Goal: Task Accomplishment & Management: Complete application form

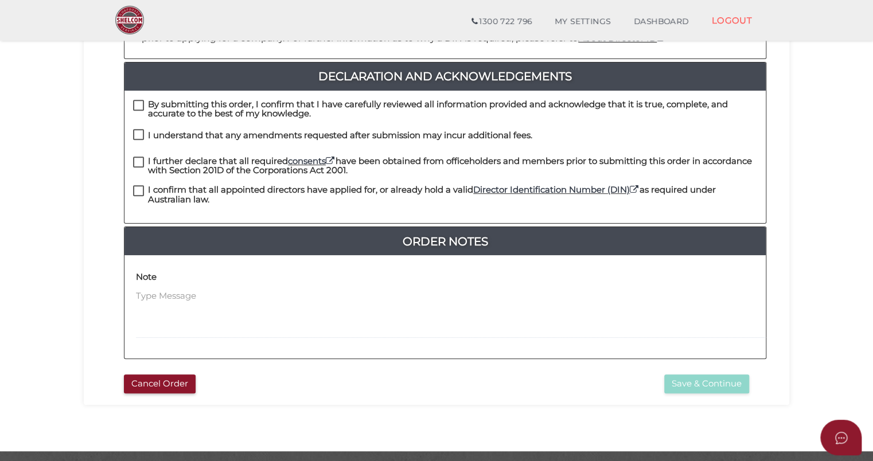
scroll to position [317, 0]
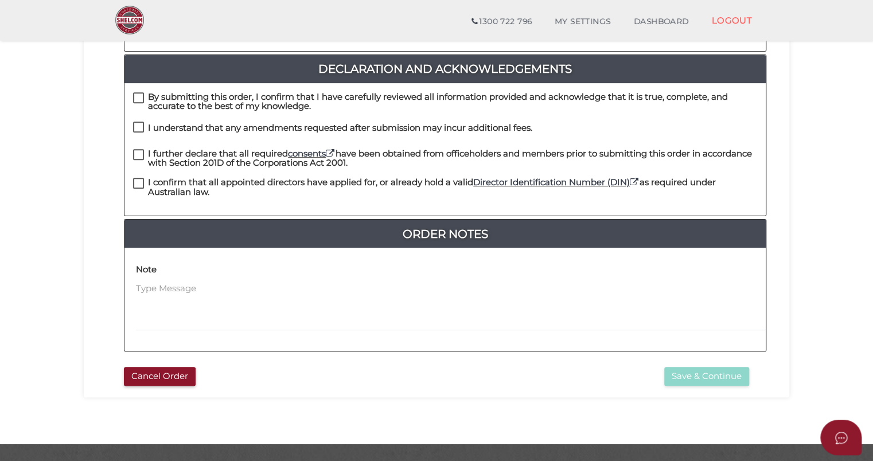
click at [140, 83] on div "By submitting this order, I confirm that I have carefully reviewed all informat…" at bounding box center [444, 149] width 641 height 132
click at [138, 92] on label "By submitting this order, I confirm that I have carefully reviewed all informat…" at bounding box center [445, 99] width 624 height 14
checkbox input "true"
click at [139, 108] on div "By submitting this order, I confirm that I have carefully reviewed all informat…" at bounding box center [444, 106] width 641 height 29
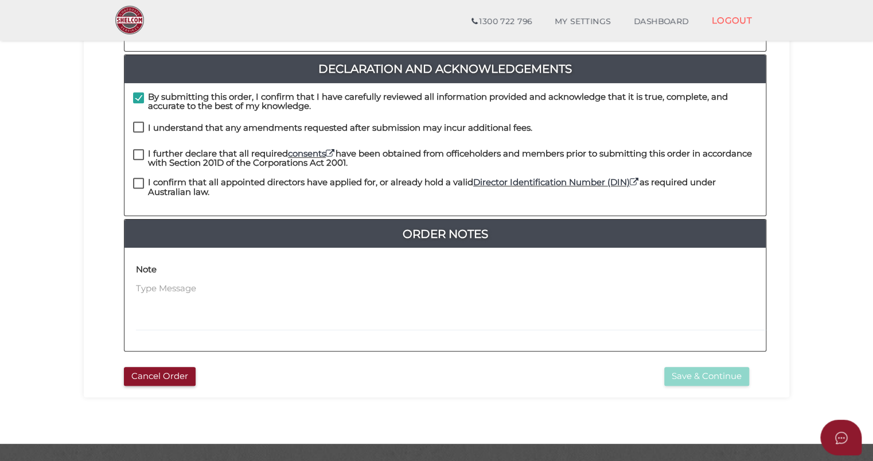
click at [139, 108] on div "By submitting this order, I confirm that I have carefully reviewed all informat…" at bounding box center [444, 106] width 641 height 29
drag, startPoint x: 139, startPoint y: 108, endPoint x: 138, endPoint y: 115, distance: 7.1
click at [138, 123] on label "I understand that any amendments requested after submission may incur additiona…" at bounding box center [332, 130] width 399 height 14
checkbox input "true"
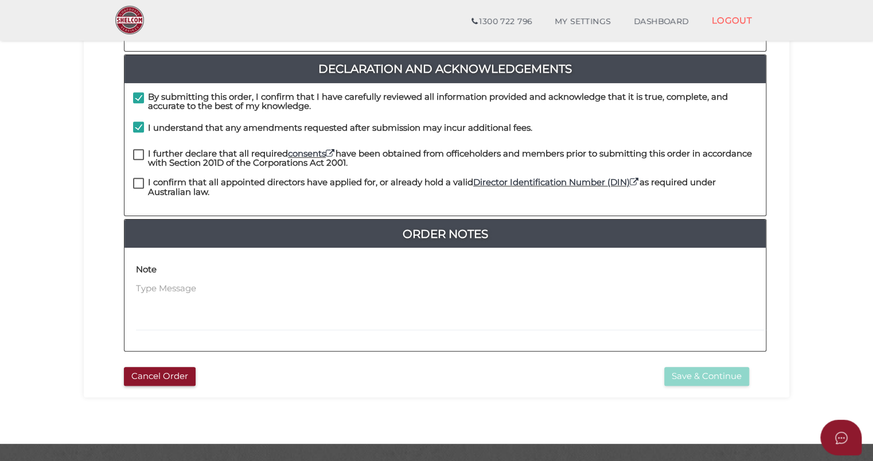
click at [141, 149] on label "I further declare that all required consents have been obtained from officehold…" at bounding box center [445, 156] width 624 height 14
checkbox input "true"
click at [136, 178] on label "I confirm that all appointed directors have applied for, or already hold a vali…" at bounding box center [445, 185] width 624 height 14
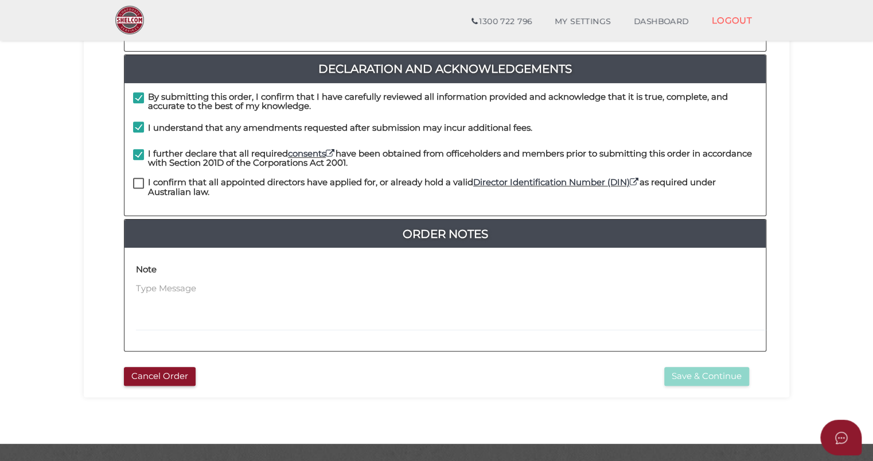
checkbox input "true"
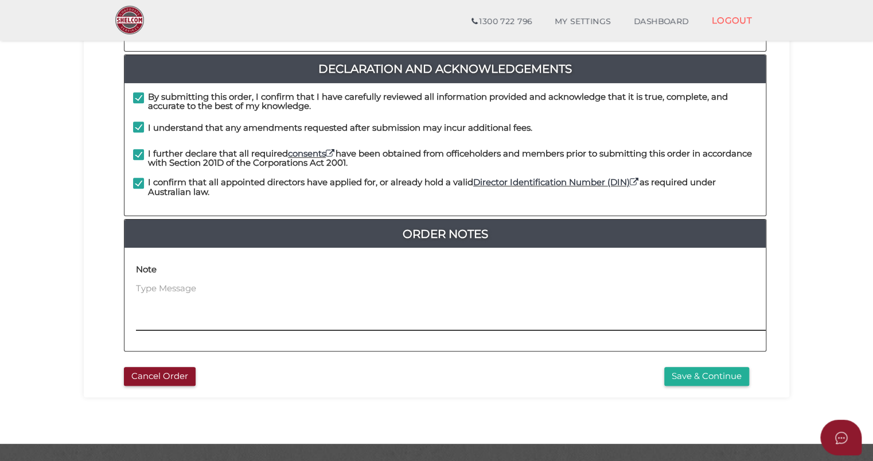
click at [457, 282] on textarea at bounding box center [522, 306] width 773 height 49
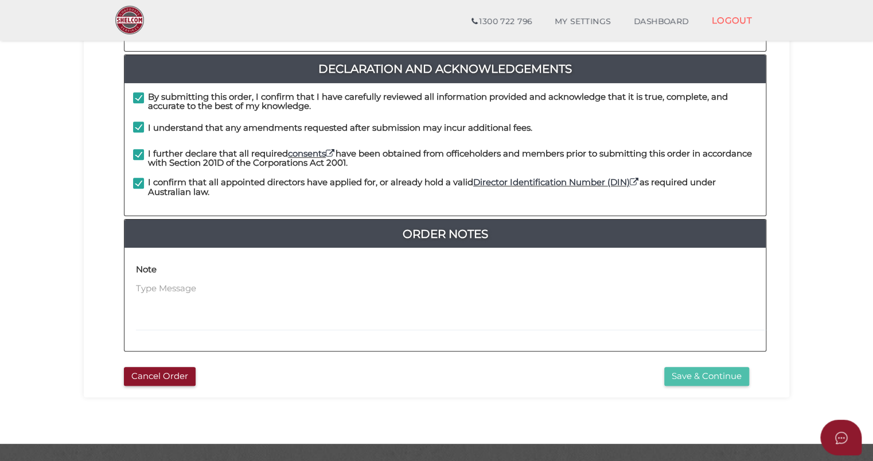
click at [684, 367] on button "Save & Continue" at bounding box center [706, 376] width 85 height 19
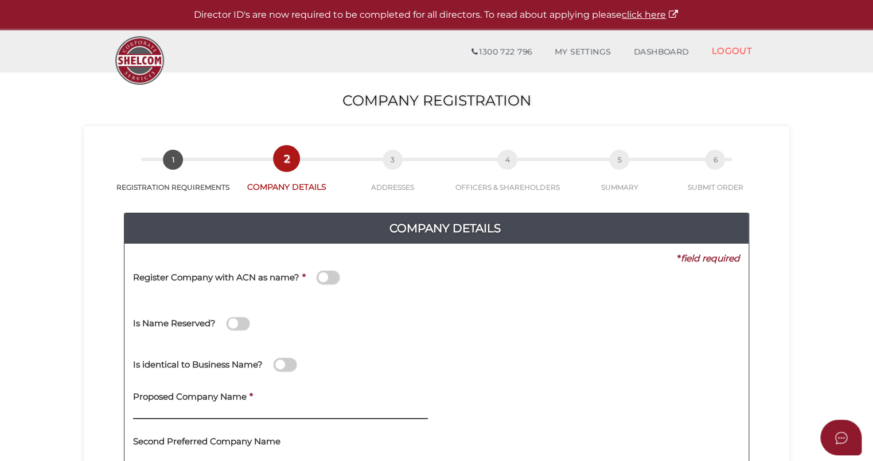
click at [287, 407] on input "text" at bounding box center [280, 413] width 295 height 13
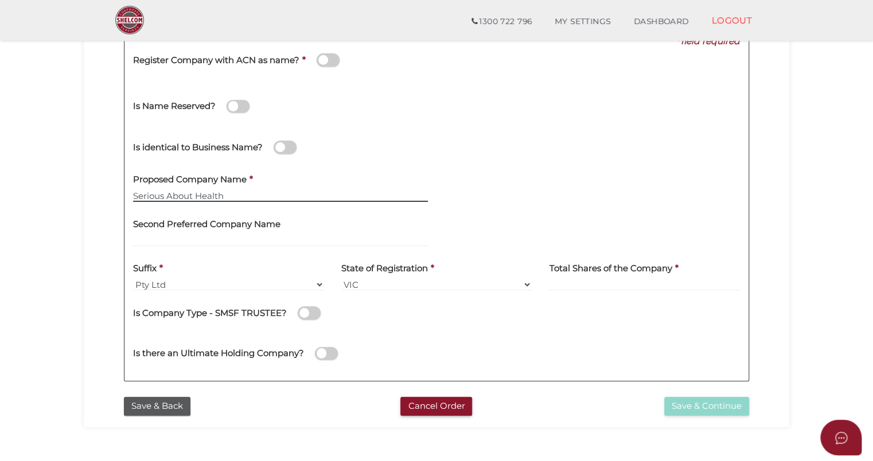
scroll to position [180, 0]
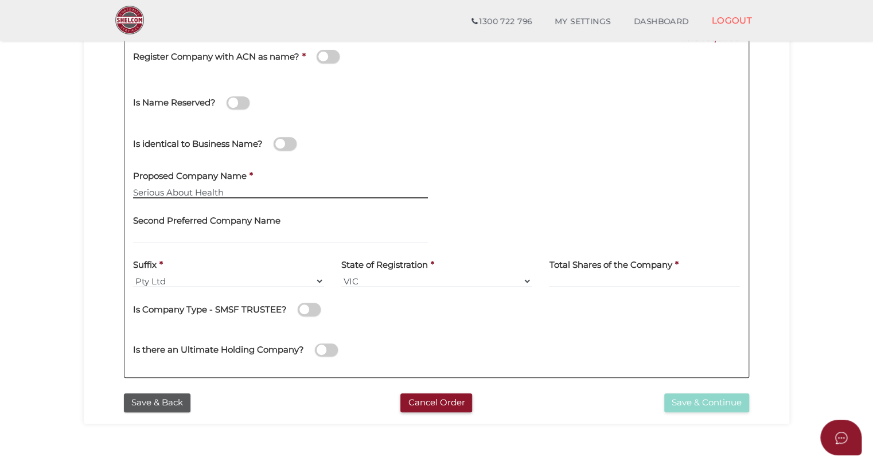
type input "Serious About Health"
click at [603, 273] on label "Total Shares of the Company" at bounding box center [610, 264] width 123 height 24
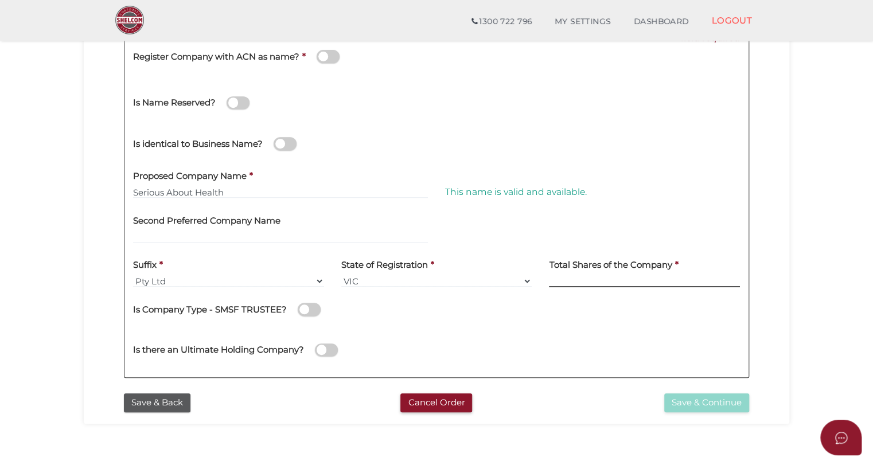
click at [594, 276] on input at bounding box center [644, 281] width 191 height 13
type input "10000000"
click at [709, 399] on button "Save & Continue" at bounding box center [706, 402] width 85 height 19
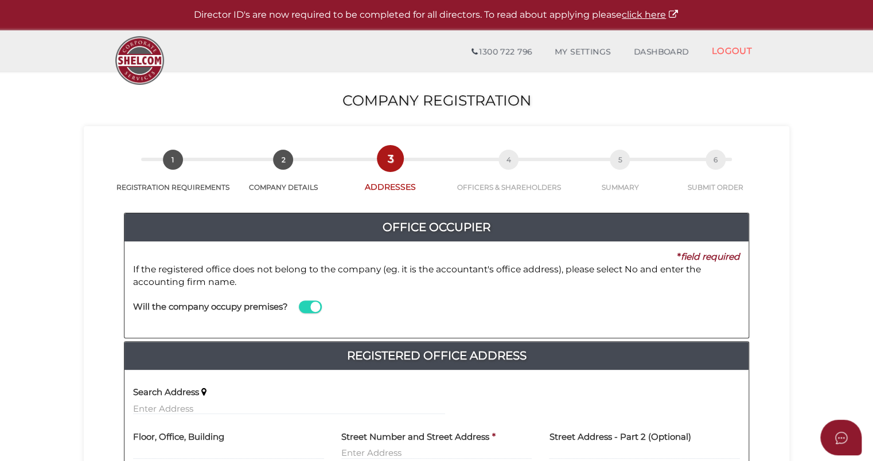
click at [149, 400] on label "Search Address" at bounding box center [166, 391] width 66 height 24
click at [147, 405] on input "text" at bounding box center [289, 408] width 312 height 13
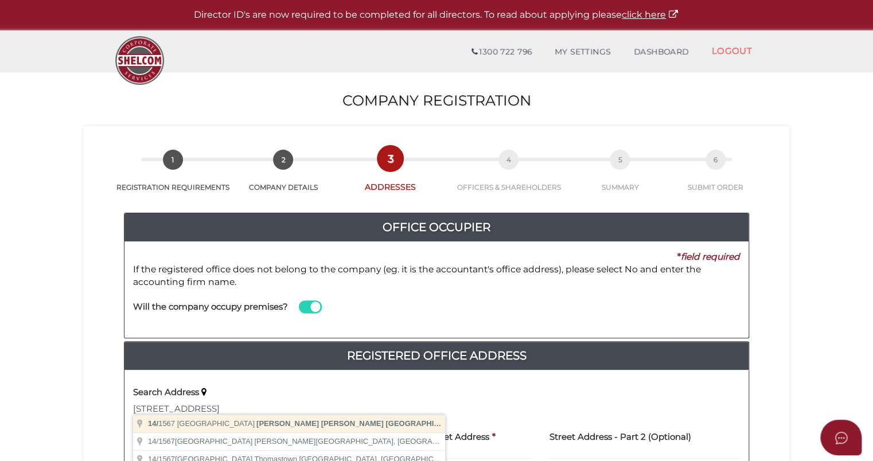
type input "14/1567 High Street, Glen Iris VIC, Australia"
type input "14"
type input "1567 High Street"
type input "Glen Iris"
select select "VIC"
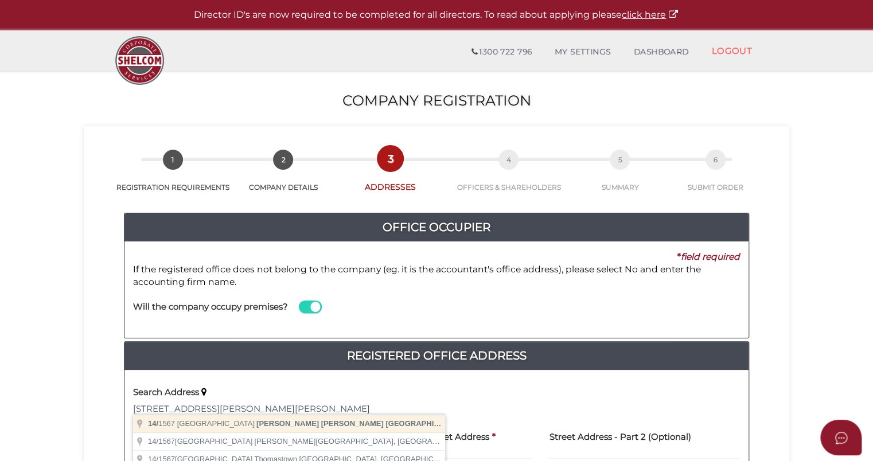
type input "3146"
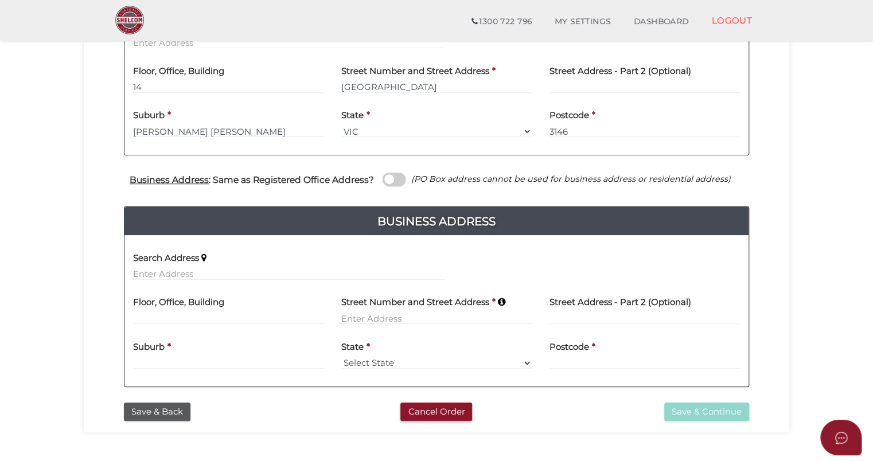
scroll to position [326, 0]
click at [401, 172] on label at bounding box center [394, 178] width 23 height 13
click at [0, 0] on input "checkbox" at bounding box center [0, 0] width 0 height 0
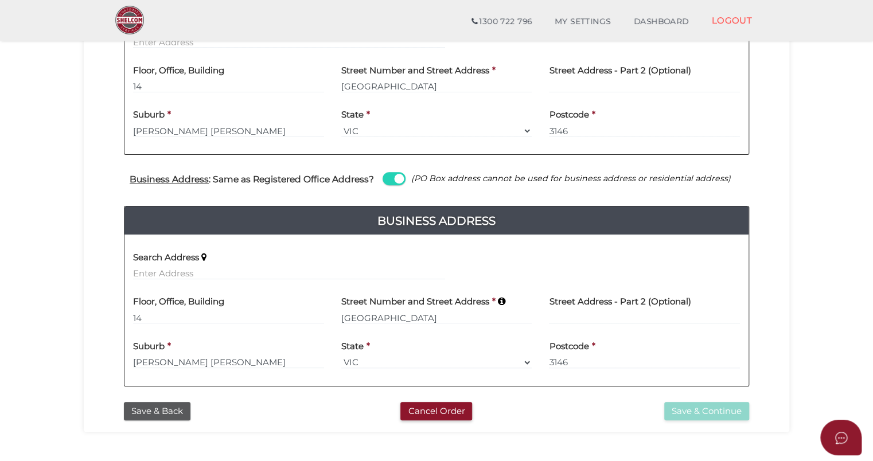
scroll to position [197, 0]
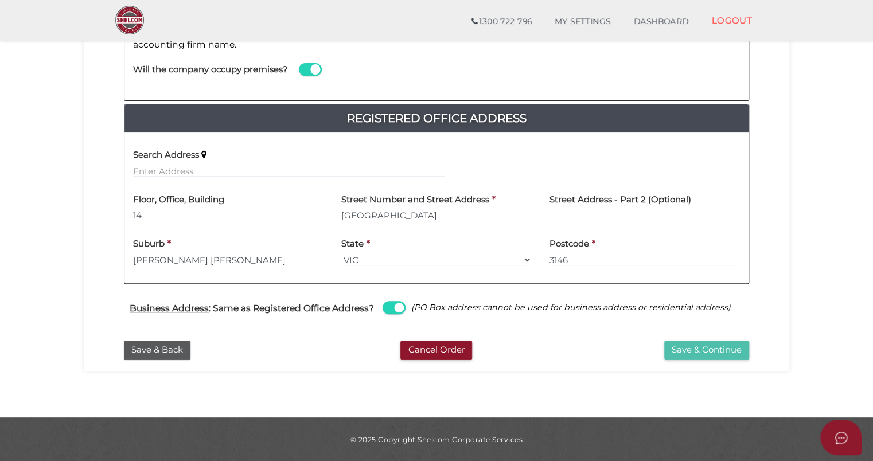
click at [727, 349] on button "Save & Continue" at bounding box center [706, 350] width 85 height 19
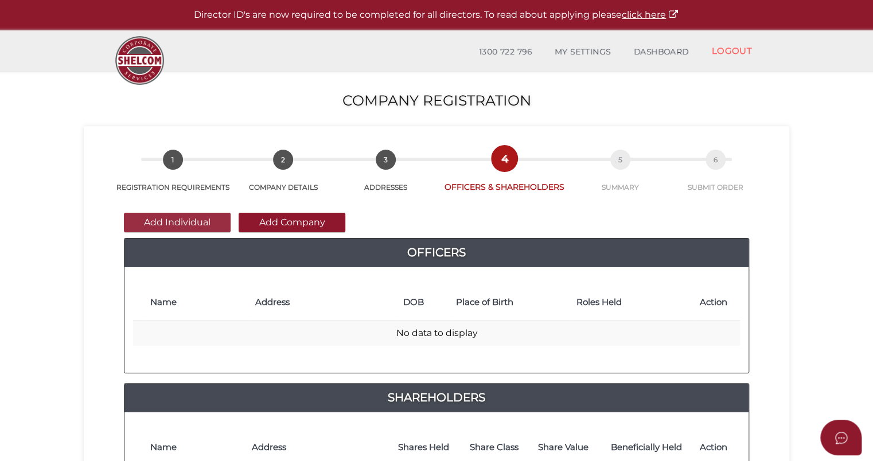
click at [172, 217] on button "Add Individual" at bounding box center [177, 223] width 107 height 20
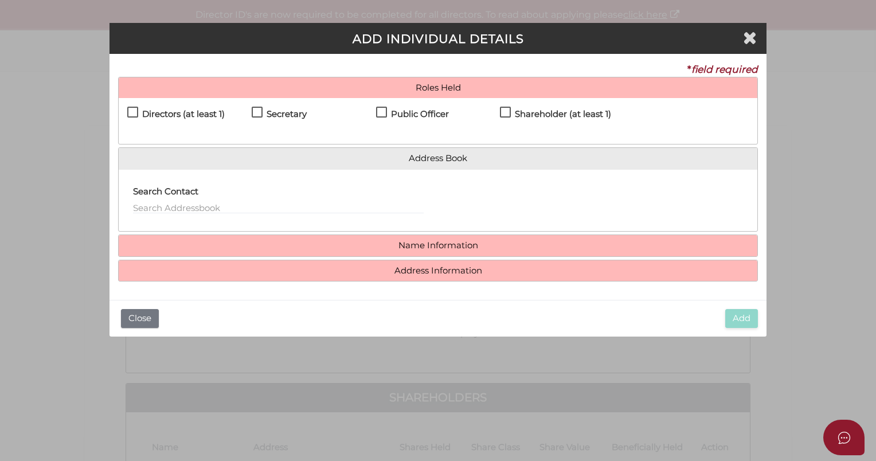
click at [127, 110] on label "Directors (at least 1)" at bounding box center [176, 117] width 98 height 14
checkbox input "true"
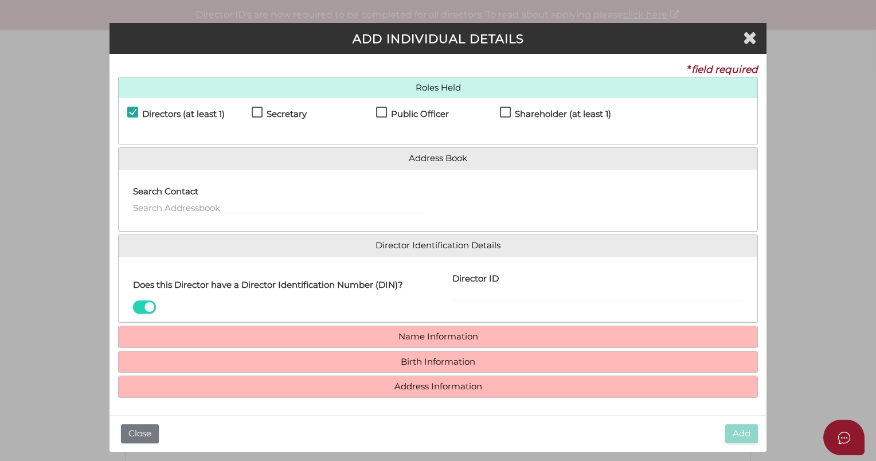
click at [258, 111] on label "Secretary" at bounding box center [279, 117] width 55 height 14
checkbox input "true"
click at [388, 108] on div "Public Officer" at bounding box center [438, 117] width 124 height 20
click at [379, 111] on label "Public Officer" at bounding box center [412, 117] width 73 height 14
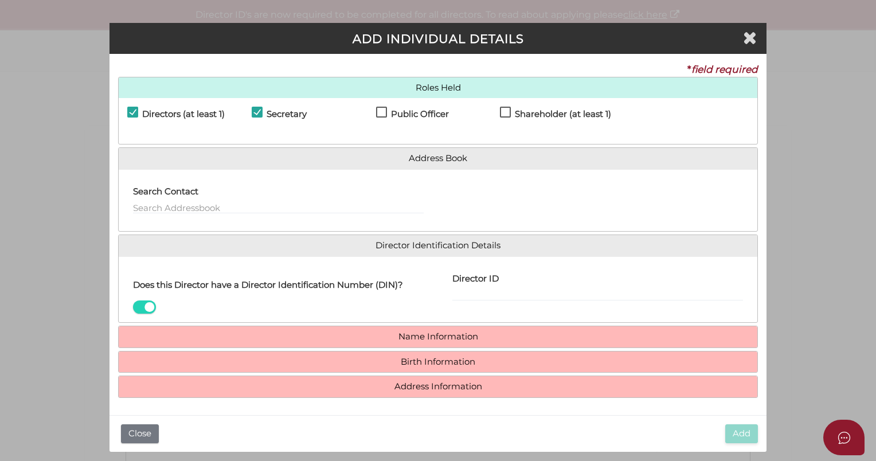
checkbox input "true"
click at [506, 106] on div "Directors (at least 1) Secretary Public Officer Member Shareholder (at least 1)" at bounding box center [438, 121] width 639 height 46
click at [505, 110] on label "Shareholder (at least 1)" at bounding box center [555, 117] width 111 height 14
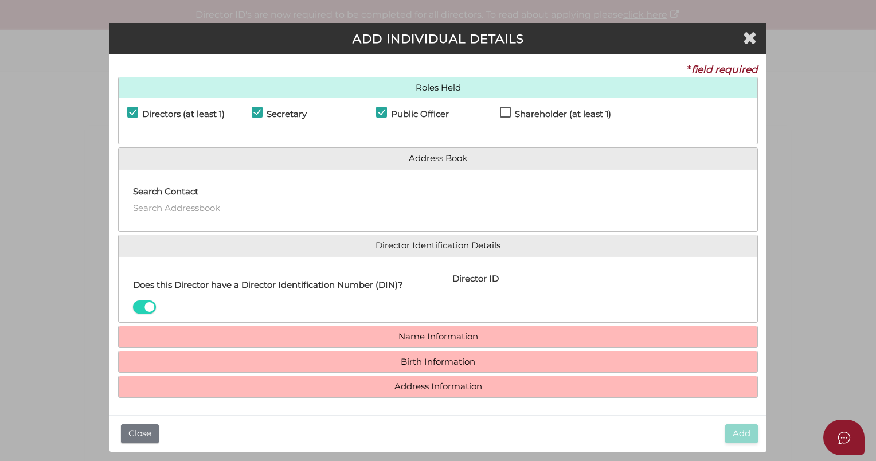
checkbox input "true"
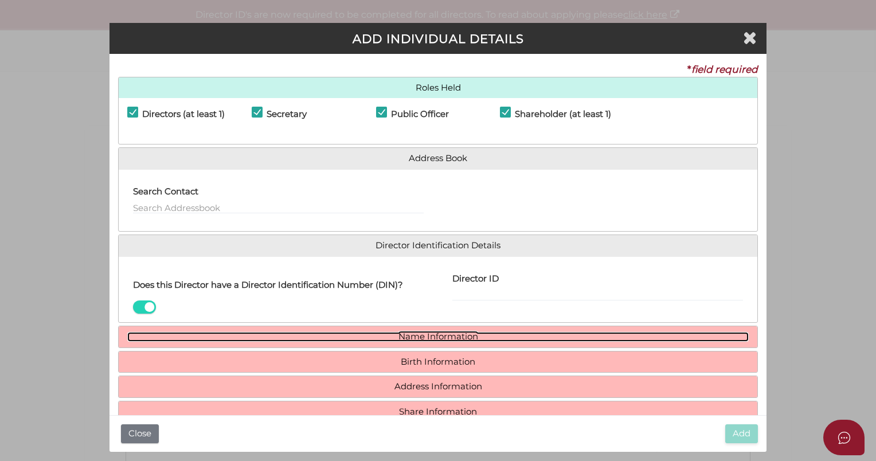
click at [406, 333] on link "Name Information" at bounding box center [438, 337] width 622 height 10
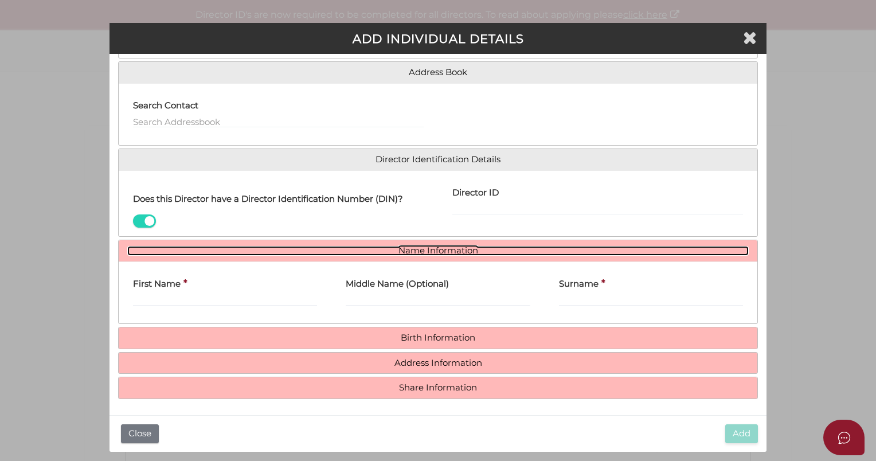
scroll to position [85, 0]
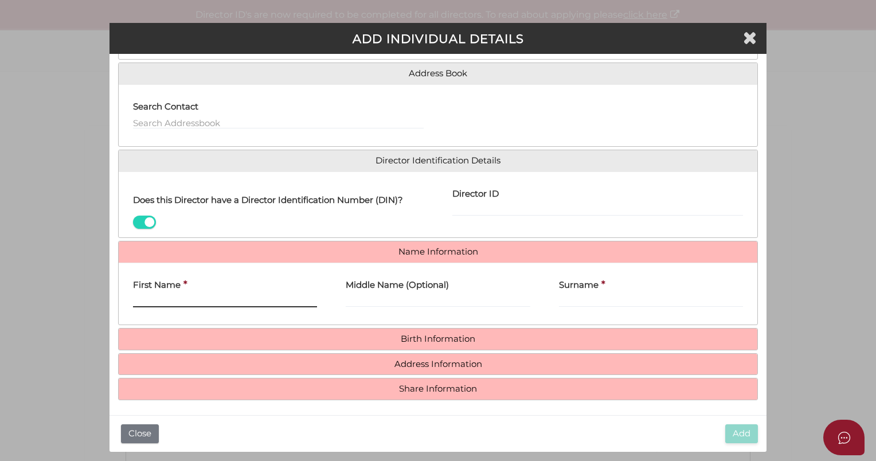
click at [151, 301] on input "First Name" at bounding box center [225, 301] width 184 height 13
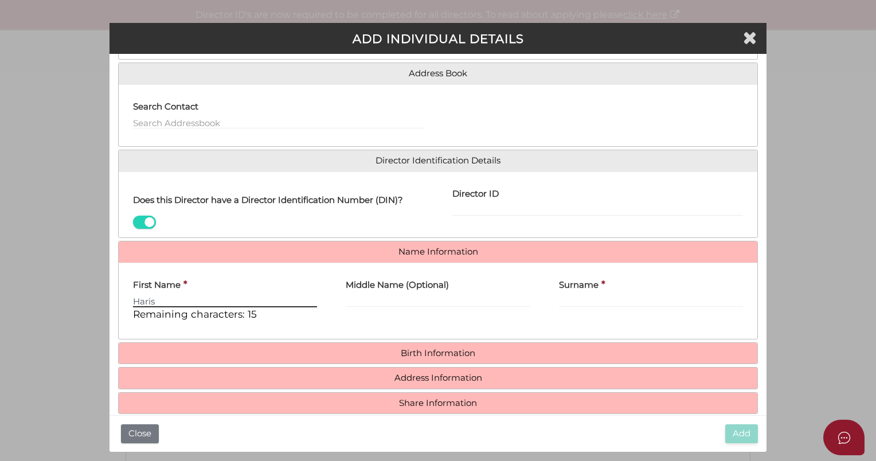
type input "Haris"
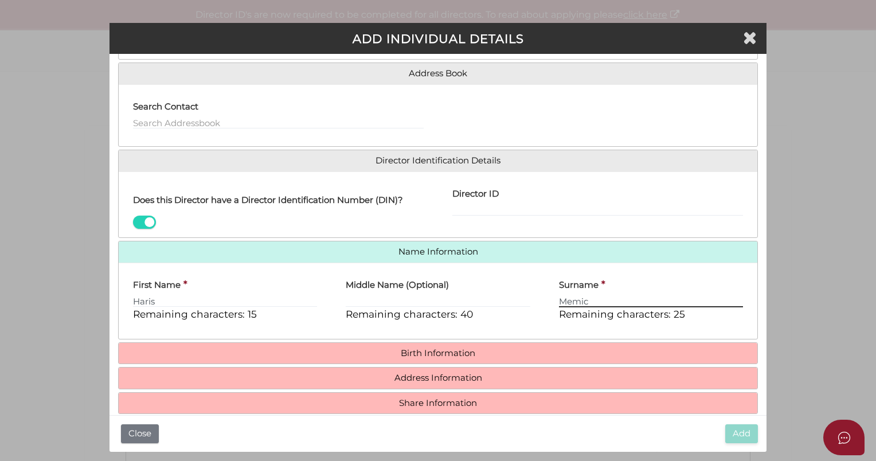
type input "Memic"
click at [468, 344] on h4 "Birth Information" at bounding box center [438, 353] width 639 height 21
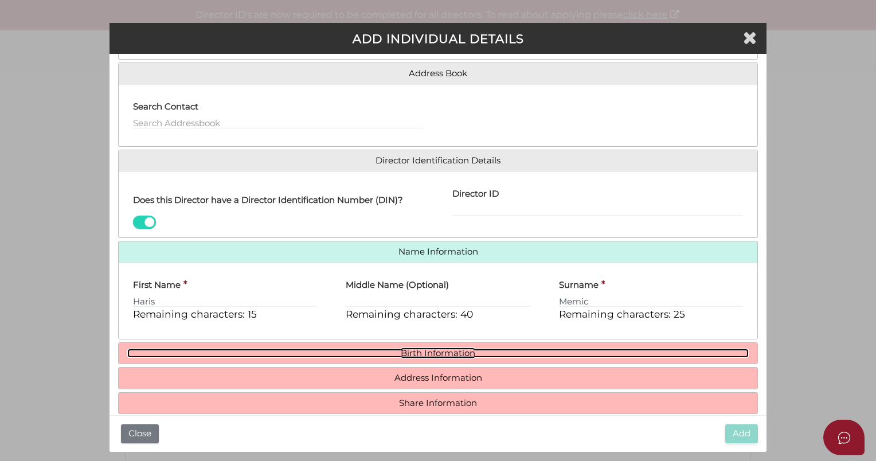
click at [468, 349] on link "Birth Information" at bounding box center [438, 354] width 622 height 10
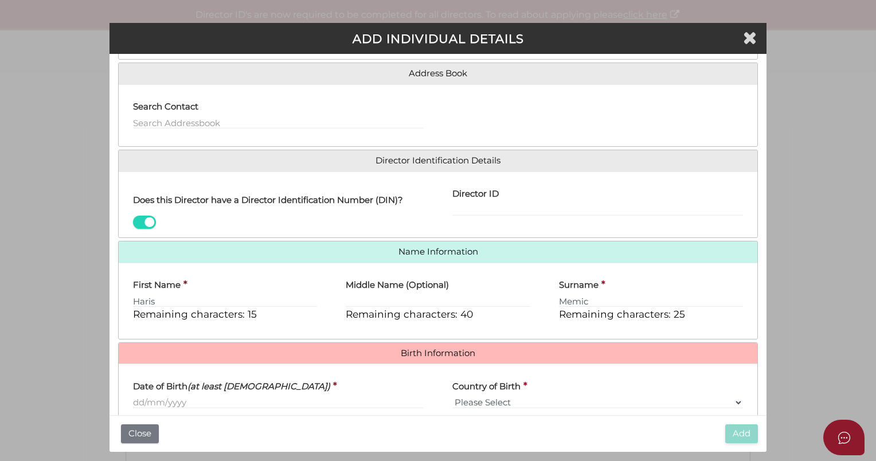
click at [141, 393] on label "Date of Birth (at least 18 years old)" at bounding box center [231, 385] width 197 height 24
click at [141, 396] on input "Date of Birth (at least 18 years old)" at bounding box center [278, 402] width 291 height 13
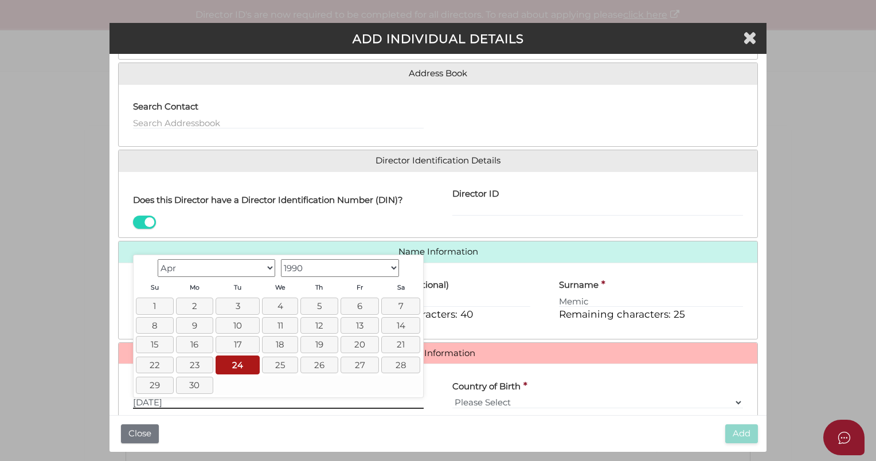
type input "24/04/1990"
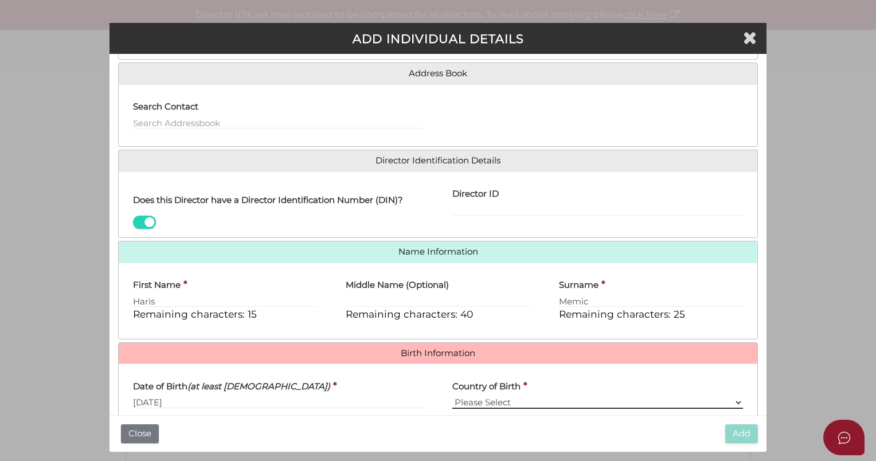
click at [490, 397] on select "Please Select v Australia Afghanistan Albania Algeria American Samoa Andorra An…" at bounding box center [598, 402] width 291 height 13
select select "Bosnia and Herzegovina"
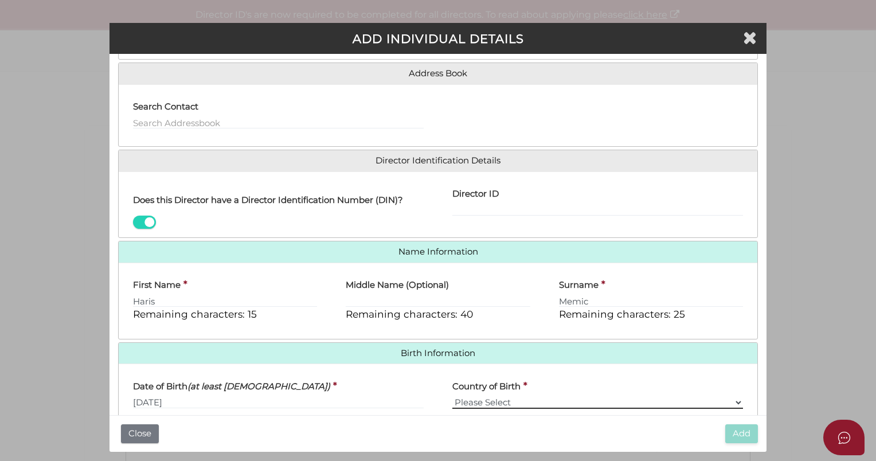
click at [500, 400] on select "Please Select v Australia Afghanistan Albania Algeria American Samoa Andorra An…" at bounding box center [598, 402] width 291 height 13
click at [505, 401] on select "Please Select v Australia Afghanistan Albania Algeria American Samoa Andorra An…" at bounding box center [598, 402] width 291 height 13
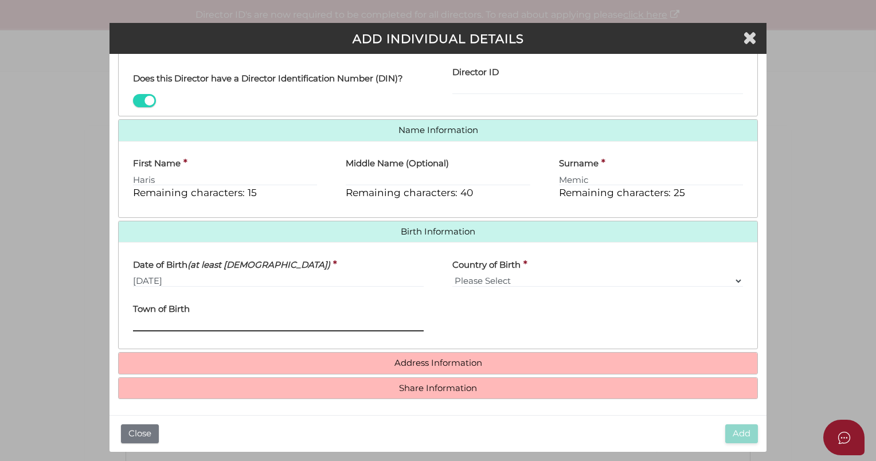
click at [151, 320] on input "Town of Birth" at bounding box center [278, 325] width 291 height 13
type input "Sarajevo"
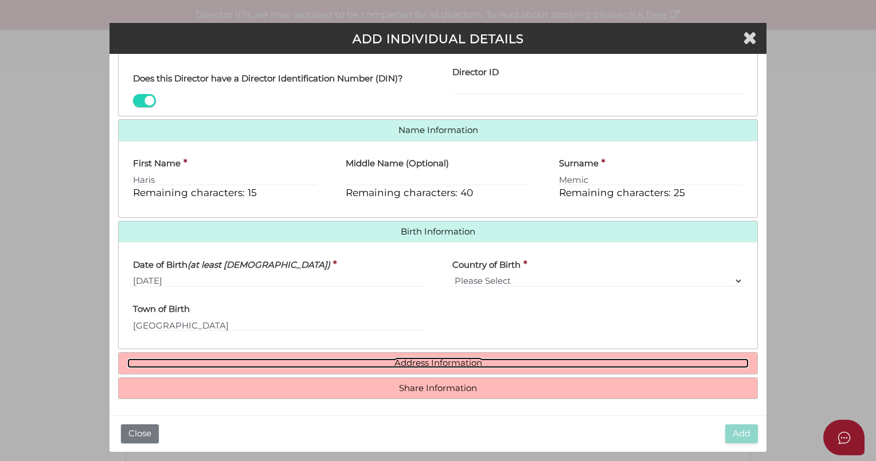
click at [434, 364] on link "Address Information" at bounding box center [438, 363] width 622 height 10
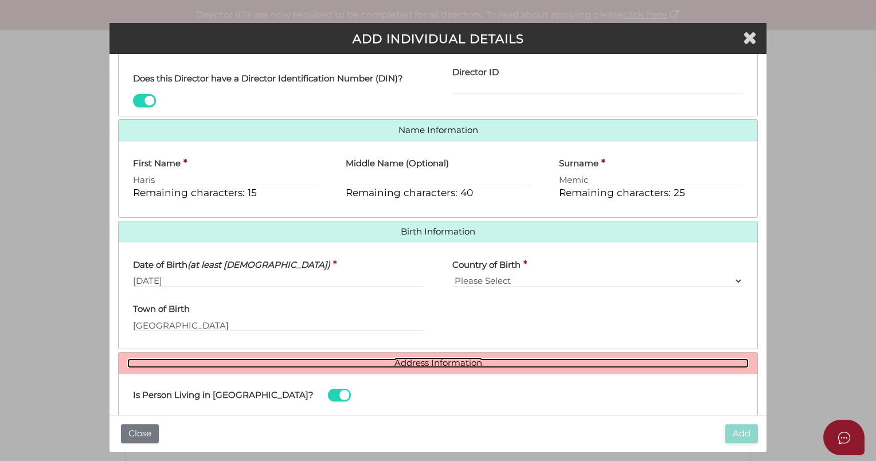
scroll to position [383, 0]
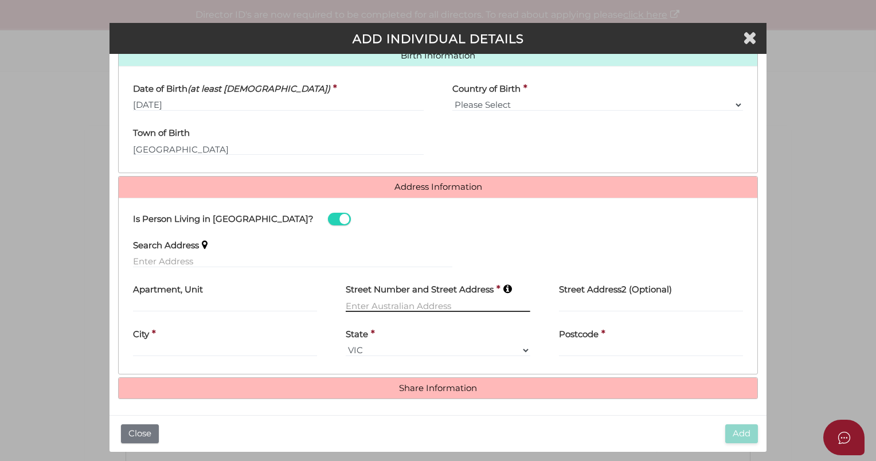
click at [364, 301] on input "text" at bounding box center [438, 305] width 184 height 13
click at [165, 259] on input "text" at bounding box center [292, 261] width 319 height 13
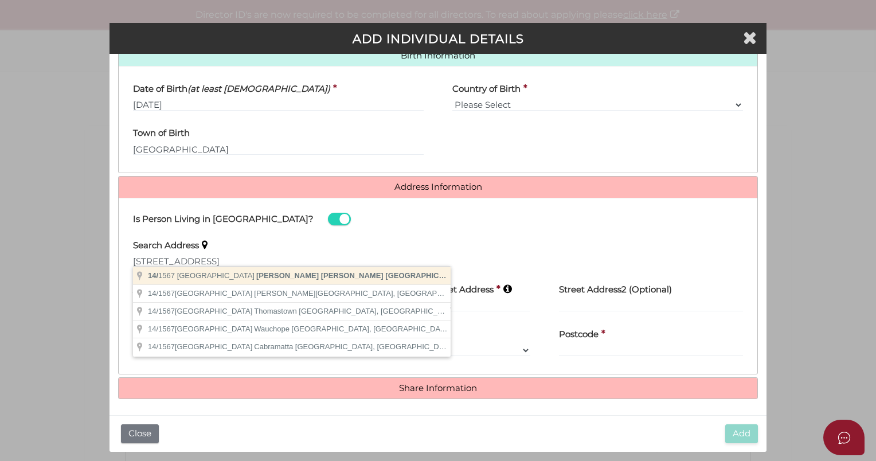
type input "14/1567 High Street, Glen Iris VIC, Australia"
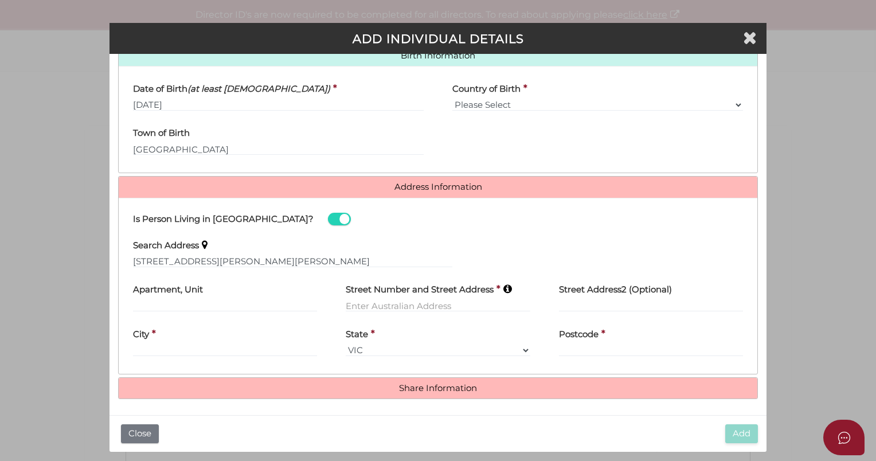
type input "14"
type input "1567 High Street"
type input "Glen Iris"
select select "VIC"
type input "3146"
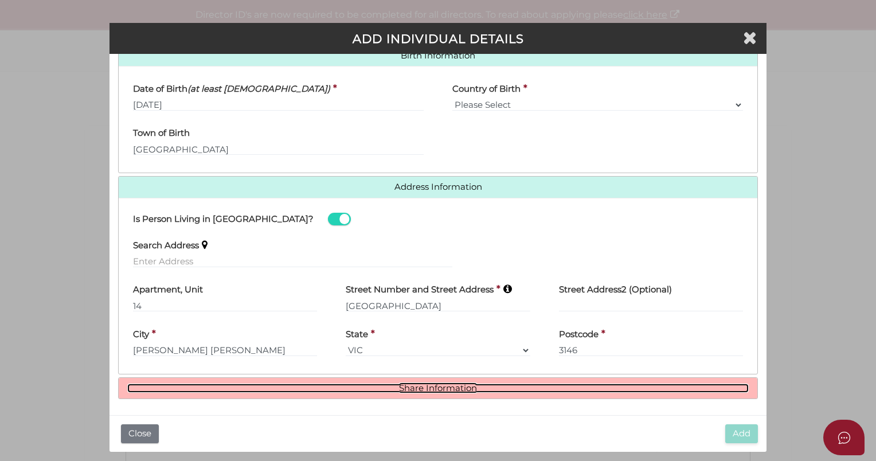
click at [404, 384] on link "Share Information" at bounding box center [438, 389] width 622 height 10
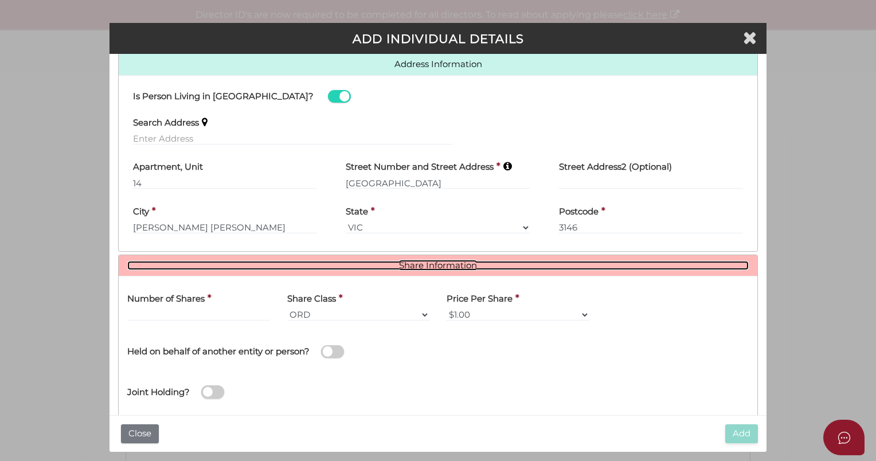
scroll to position [522, 0]
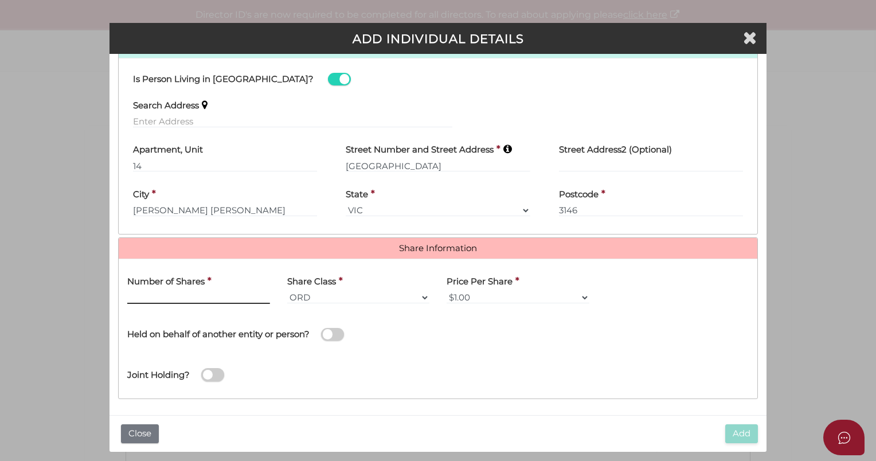
click at [193, 291] on input "text" at bounding box center [198, 297] width 143 height 13
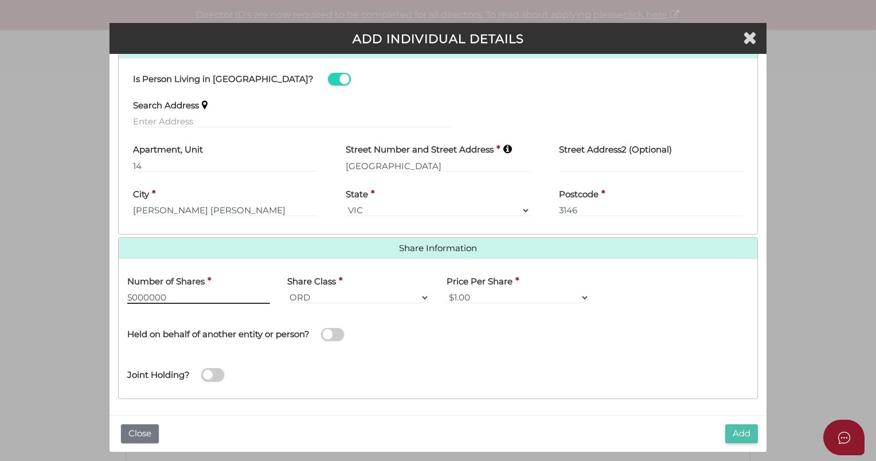
type input "5000000"
click at [745, 431] on button "Add" at bounding box center [742, 433] width 33 height 19
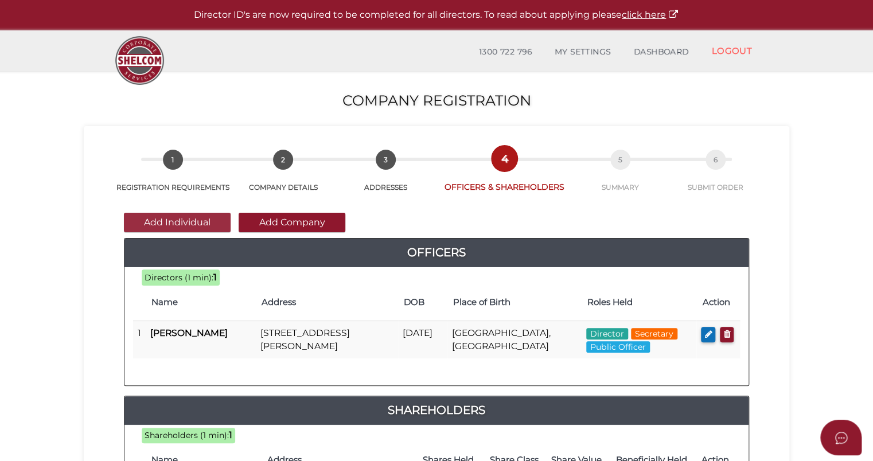
click at [198, 219] on button "Add Individual" at bounding box center [177, 223] width 107 height 20
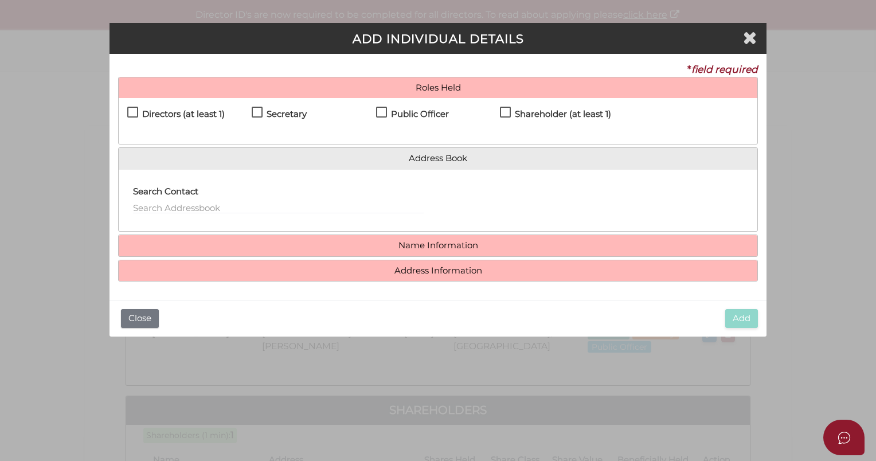
click at [137, 110] on label "Directors (at least 1)" at bounding box center [176, 117] width 98 height 14
checkbox input "true"
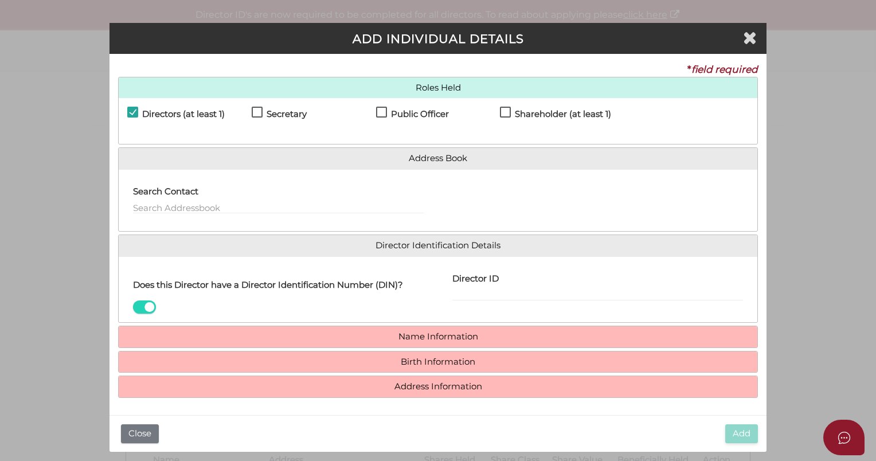
click at [505, 111] on label "Shareholder (at least 1)" at bounding box center [555, 117] width 111 height 14
checkbox input "true"
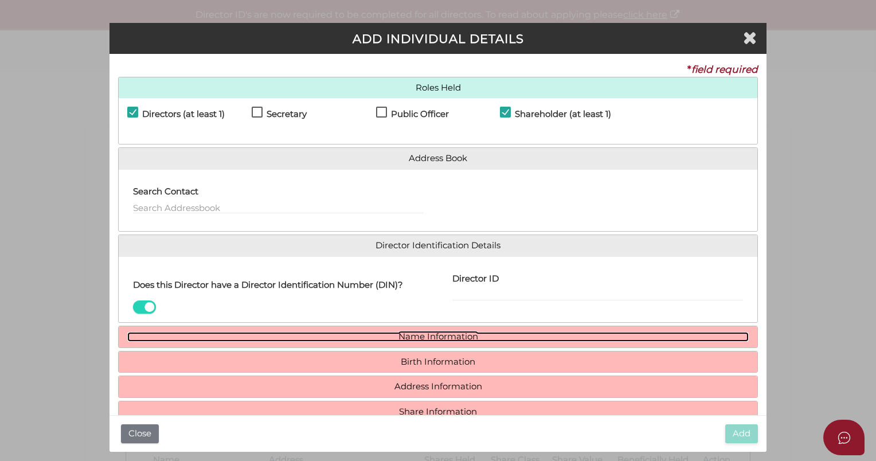
click at [423, 334] on link "Name Information" at bounding box center [438, 337] width 622 height 10
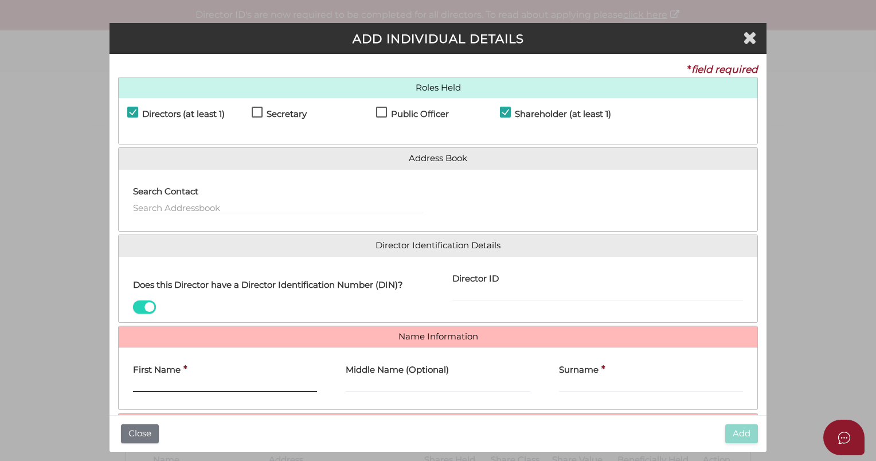
click at [170, 385] on input "First Name" at bounding box center [225, 386] width 184 height 13
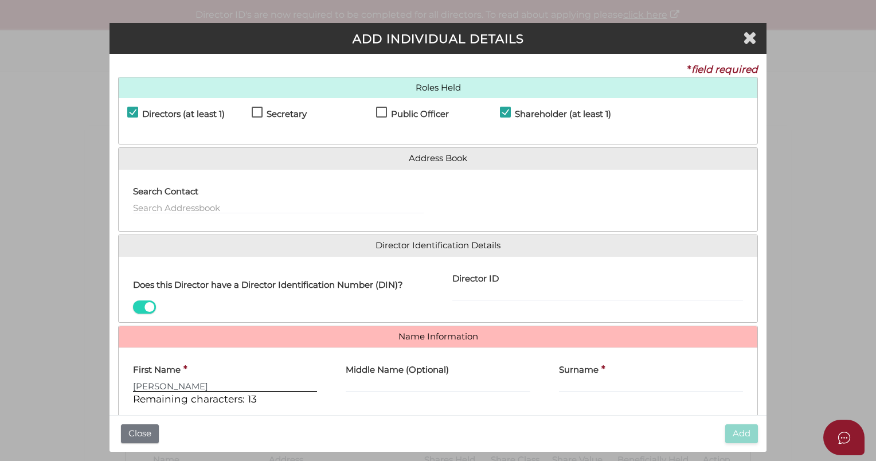
type input "Charles"
type input "Heinz"
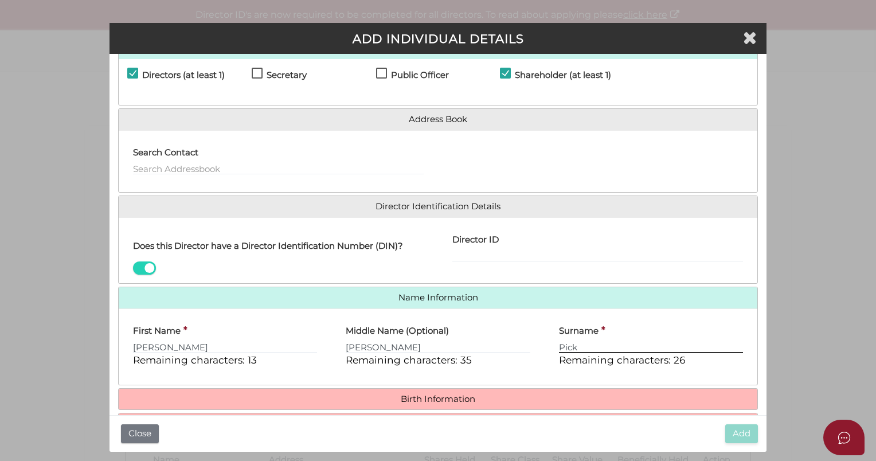
scroll to position [100, 0]
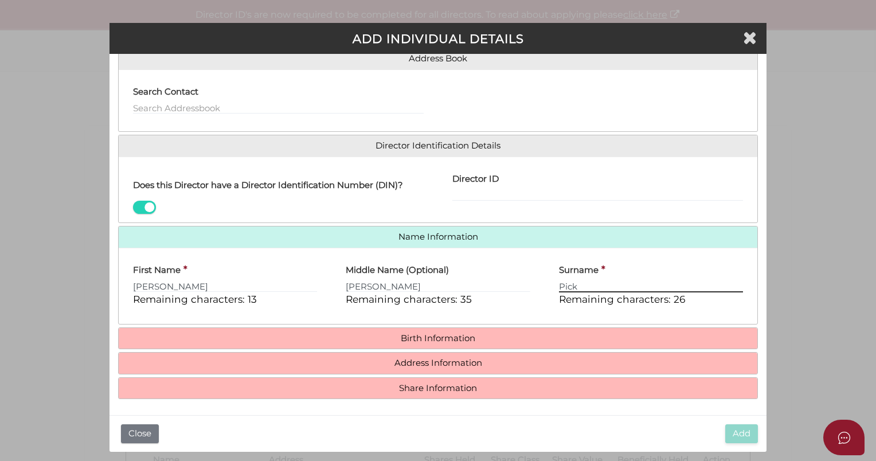
type input "Pick"
click at [412, 328] on h4 "Birth Information" at bounding box center [438, 338] width 639 height 21
drag, startPoint x: 412, startPoint y: 328, endPoint x: 432, endPoint y: 333, distance: 20.0
click at [432, 333] on h4 "Birth Information" at bounding box center [438, 338] width 639 height 21
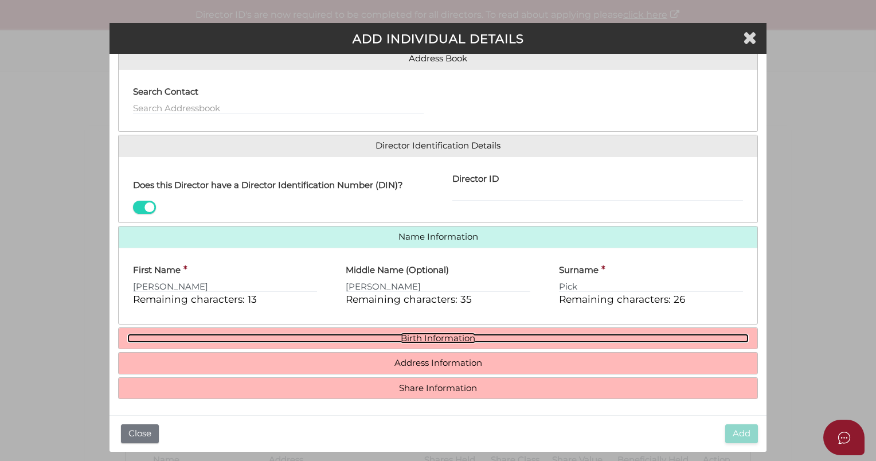
drag, startPoint x: 432, startPoint y: 333, endPoint x: 472, endPoint y: 337, distance: 40.4
click at [472, 337] on link "Birth Information" at bounding box center [438, 339] width 622 height 10
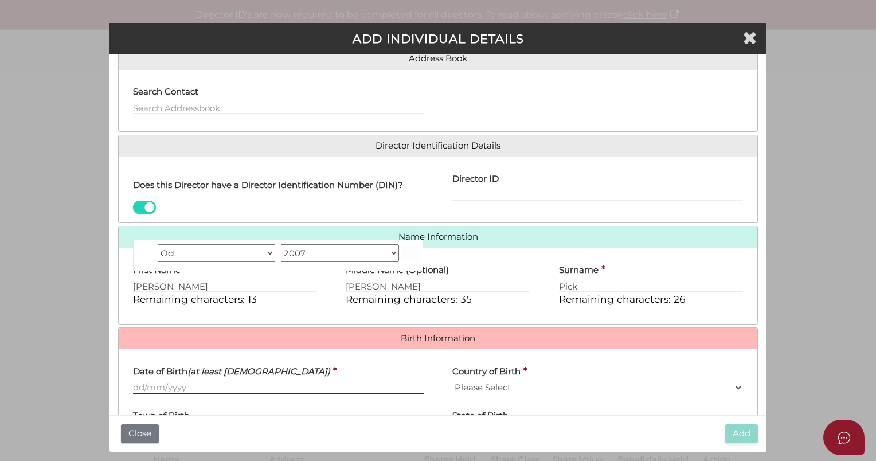
click at [137, 383] on input "Date of Birth (at least 18 years old)" at bounding box center [278, 387] width 291 height 13
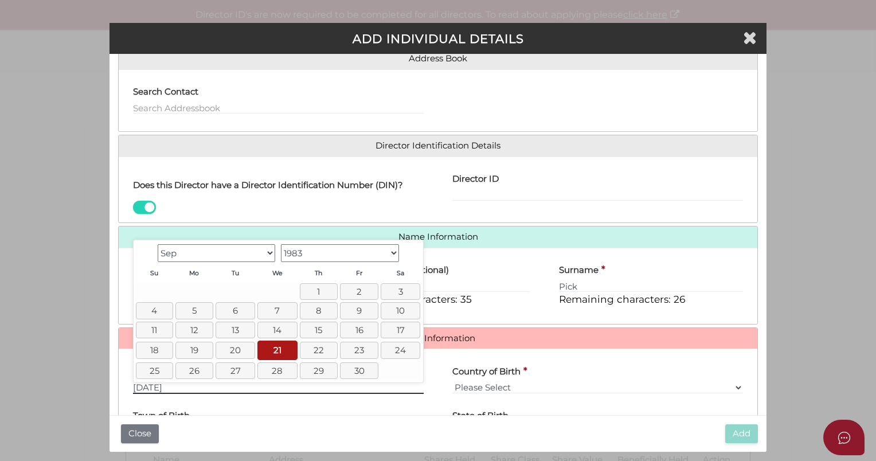
type input "21/09/1983"
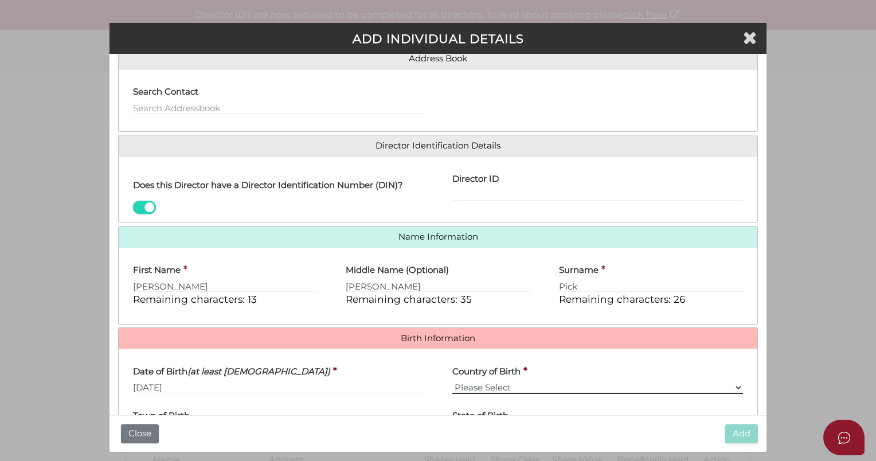
select select "Australia"
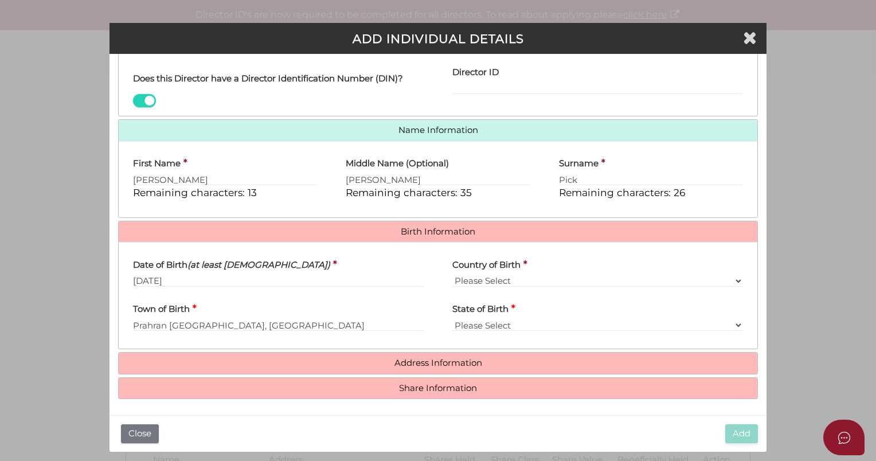
type input "Prahran"
select select "VIC"
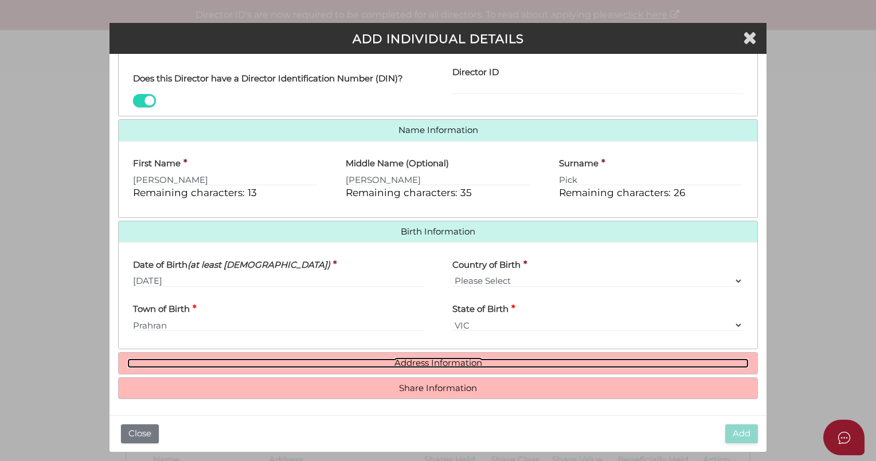
click at [440, 361] on link "Address Information" at bounding box center [438, 363] width 622 height 10
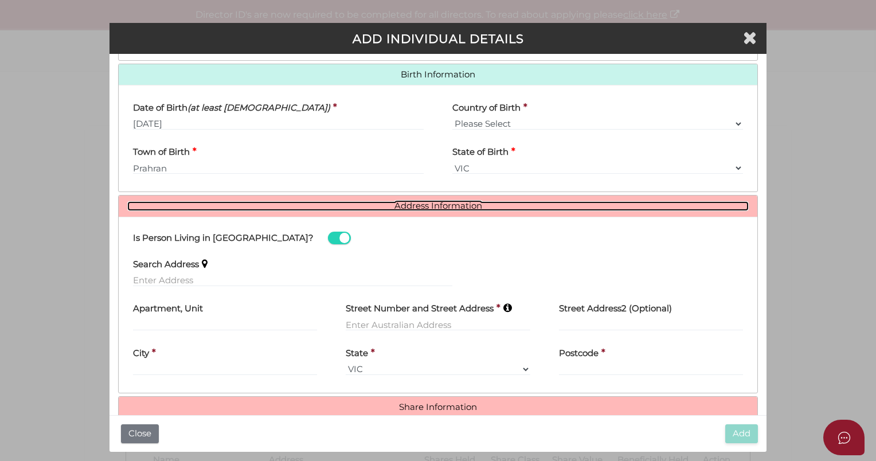
scroll to position [365, 0]
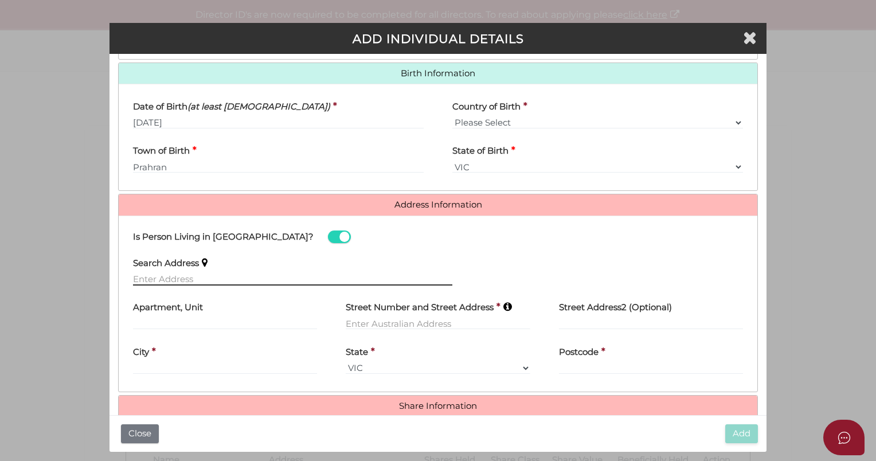
click at [145, 275] on input "text" at bounding box center [292, 279] width 319 height 13
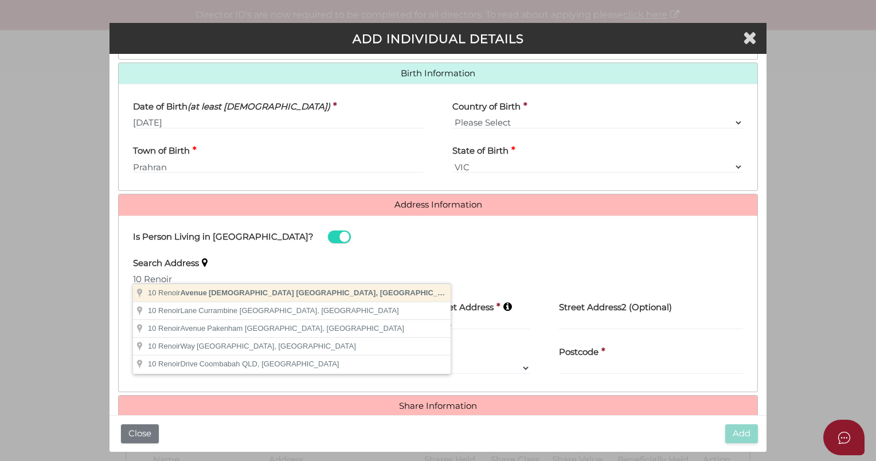
type input "10 Renoir Avenue, Templestowe VIC, Australia"
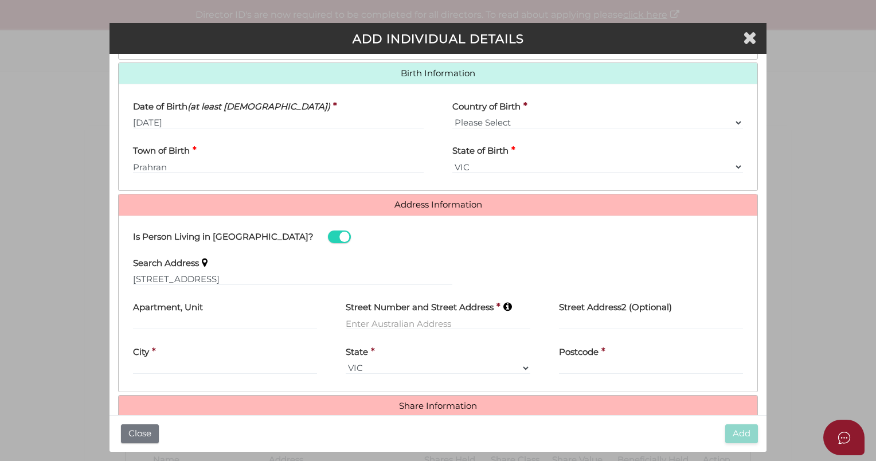
type input "10 Renoir Avenue"
type input "Templestowe"
select select "VIC"
type input "3106"
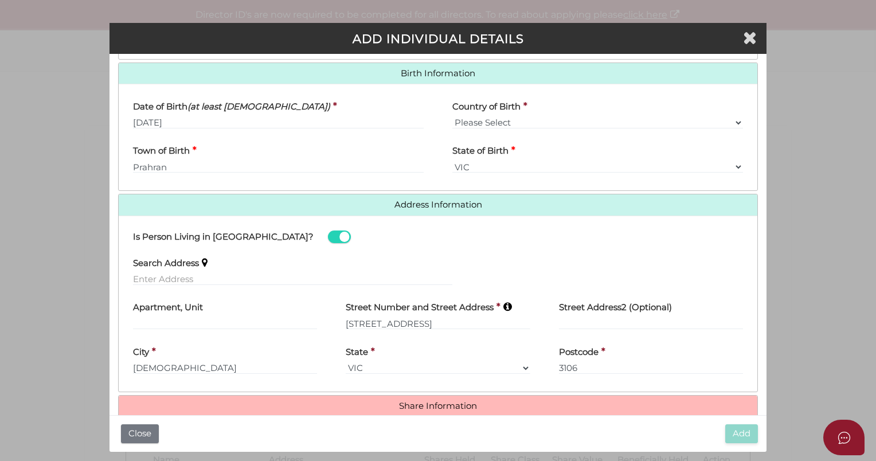
scroll to position [383, 0]
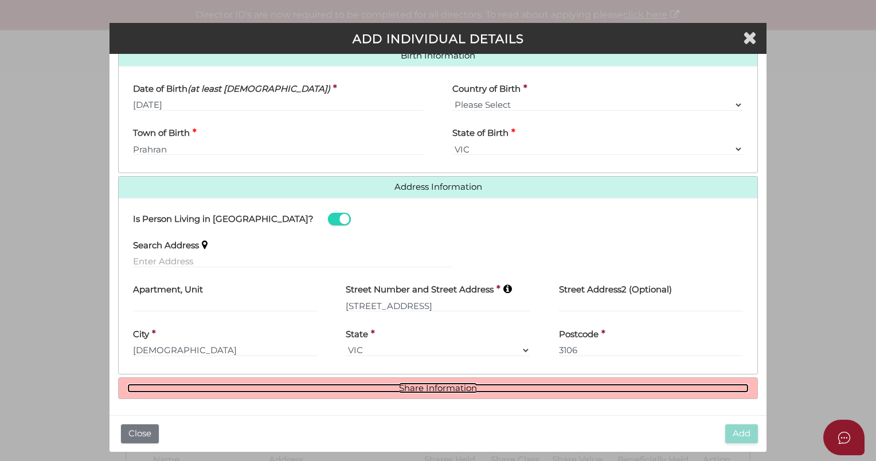
click at [454, 386] on link "Share Information" at bounding box center [438, 389] width 622 height 10
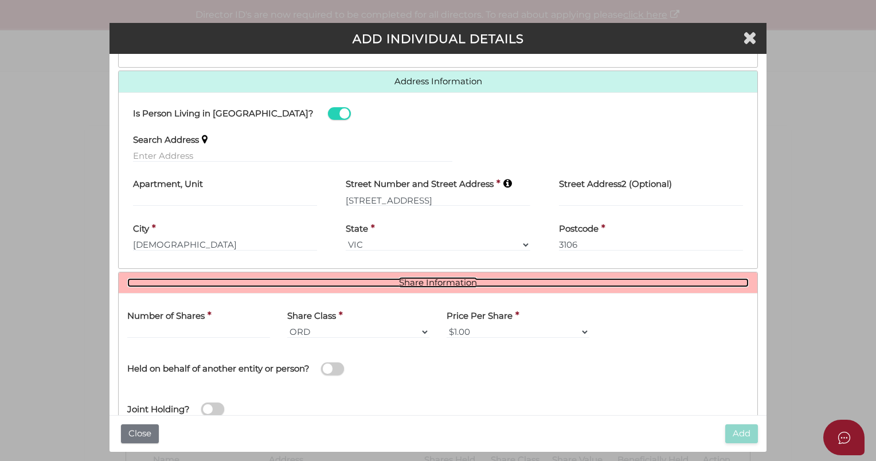
scroll to position [491, 0]
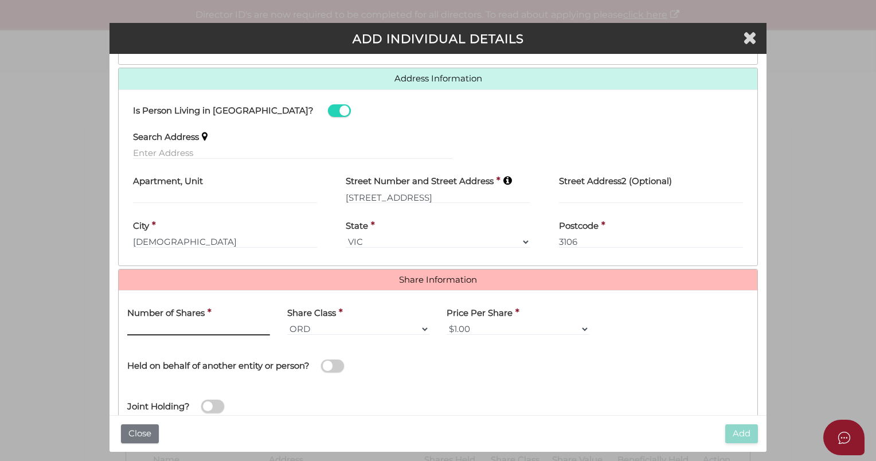
click at [139, 332] on input "text" at bounding box center [198, 329] width 143 height 13
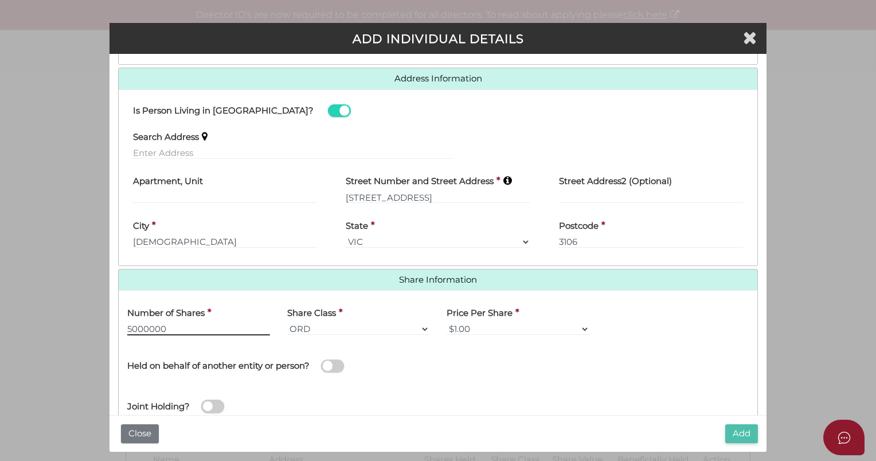
type input "5000000"
click at [738, 438] on button "Add" at bounding box center [742, 433] width 33 height 19
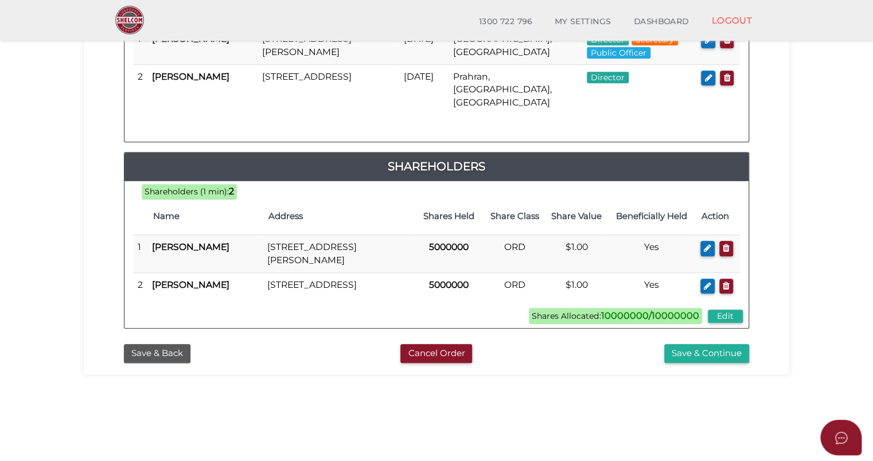
scroll to position [326, 0]
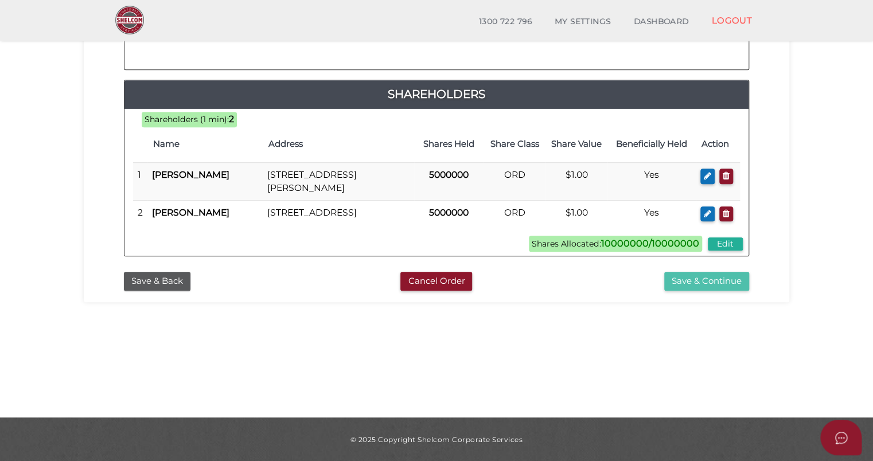
click at [709, 291] on button "Save & Continue" at bounding box center [706, 281] width 85 height 19
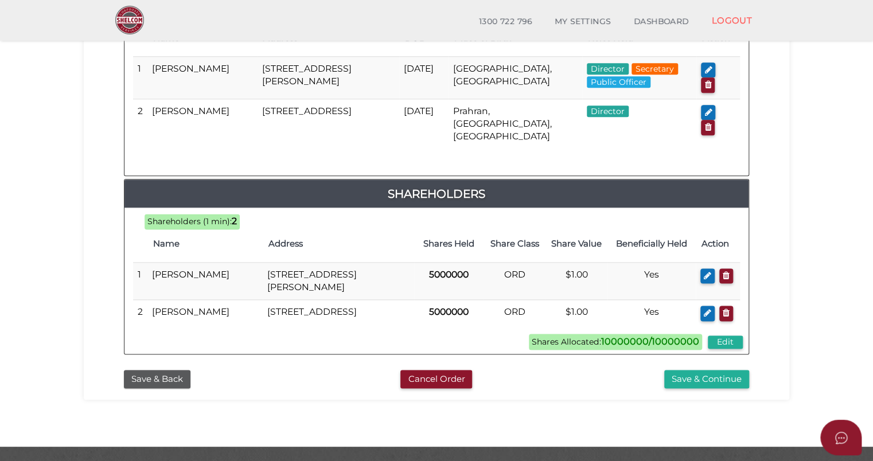
scroll to position [630, 0]
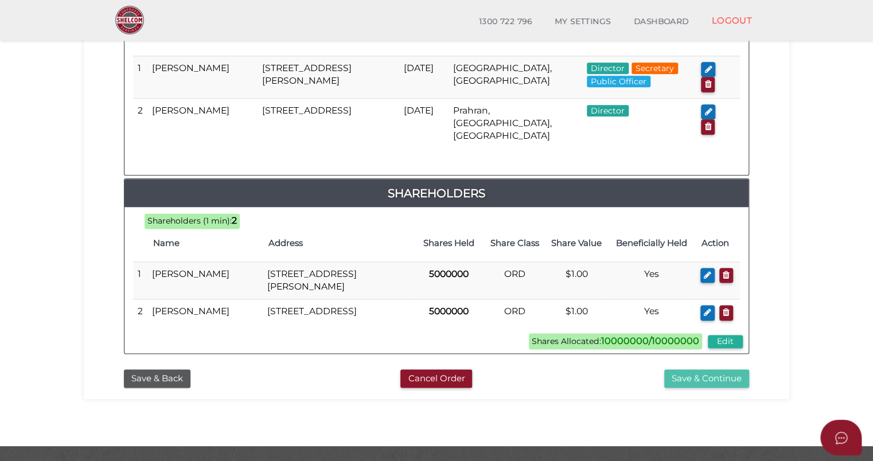
click at [722, 388] on button "Save & Continue" at bounding box center [706, 378] width 85 height 19
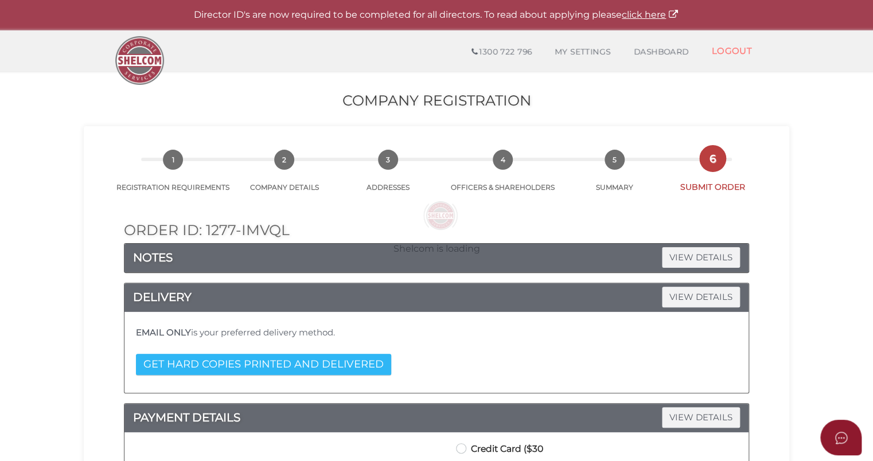
radio input "true"
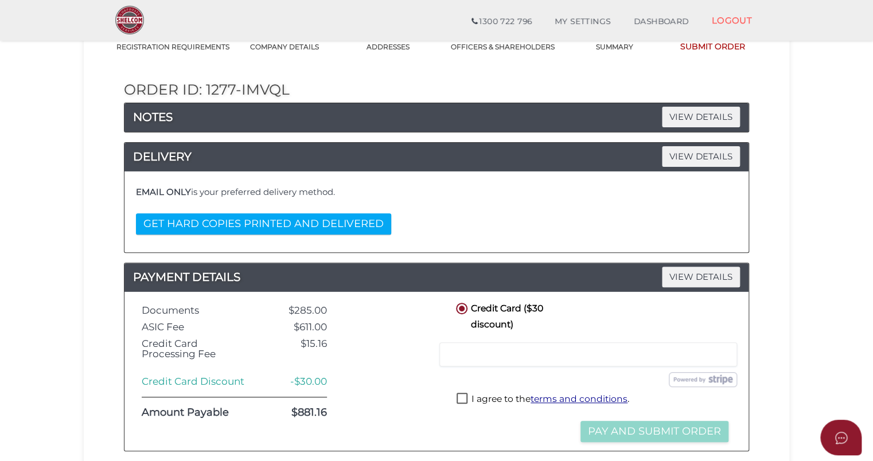
scroll to position [130, 0]
